Goal: Task Accomplishment & Management: Manage account settings

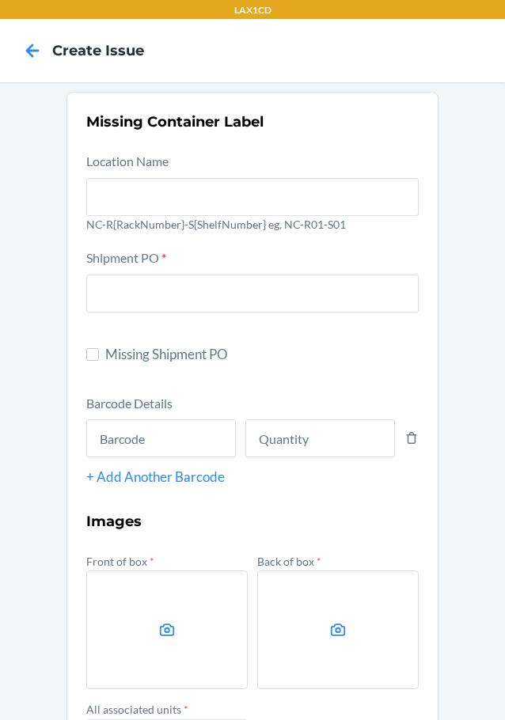
click at [19, 64] on div at bounding box center [33, 51] width 40 height 40
click at [29, 61] on icon at bounding box center [32, 50] width 27 height 27
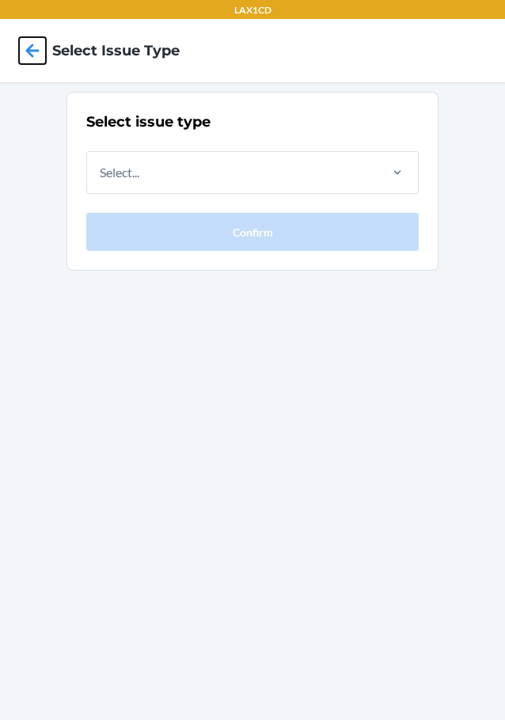
click at [29, 61] on icon at bounding box center [32, 50] width 27 height 27
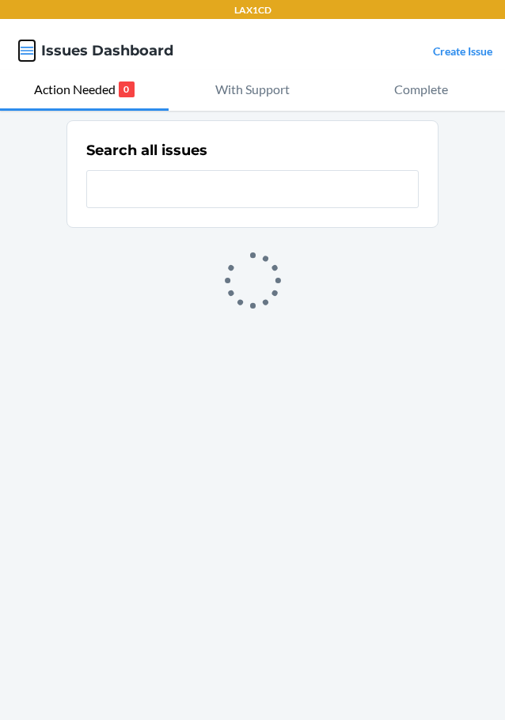
click at [29, 53] on icon "button" at bounding box center [27, 51] width 16 height 16
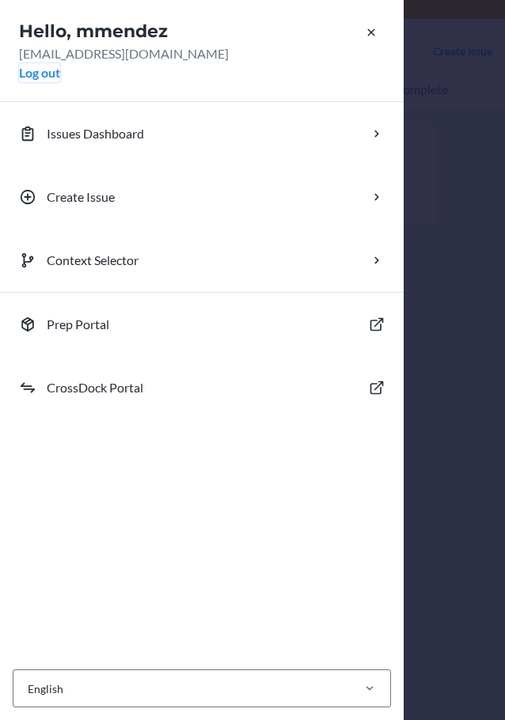
click at [38, 80] on button "Log out" at bounding box center [39, 72] width 41 height 19
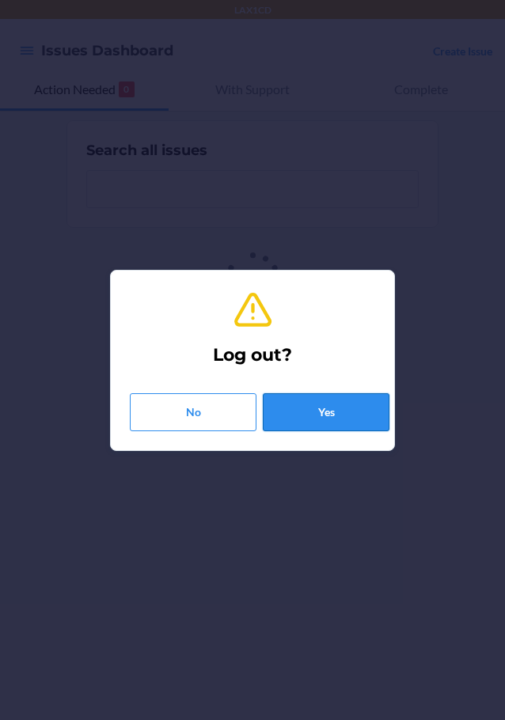
click at [305, 403] on button "Yes" at bounding box center [326, 412] width 127 height 38
